Goal: Consume media (video, audio): Consume media (video, audio)

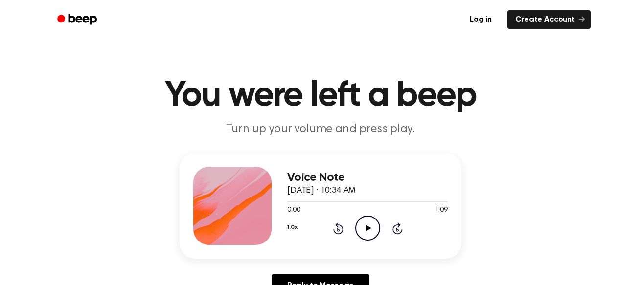
click at [364, 218] on icon "Play Audio" at bounding box center [368, 228] width 25 height 25
click at [367, 220] on icon "Pause Audio" at bounding box center [368, 228] width 25 height 25
click at [371, 235] on icon "Play Audio" at bounding box center [368, 228] width 25 height 25
click at [378, 228] on icon "Play Audio" at bounding box center [368, 228] width 25 height 25
click at [373, 227] on icon "Pause Audio" at bounding box center [368, 228] width 25 height 25
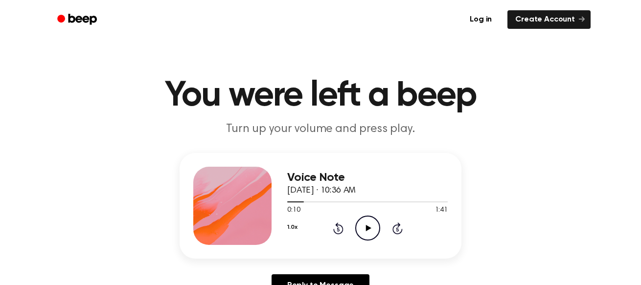
click at [373, 227] on icon "Play Audio" at bounding box center [368, 228] width 25 height 25
click at [373, 227] on icon "Pause Audio" at bounding box center [368, 228] width 25 height 25
click at [373, 226] on icon "Play Audio" at bounding box center [368, 228] width 25 height 25
click at [373, 226] on icon "Pause Audio" at bounding box center [368, 228] width 25 height 25
click at [373, 226] on icon "Play Audio" at bounding box center [368, 228] width 25 height 25
